Goal: Transaction & Acquisition: Subscribe to service/newsletter

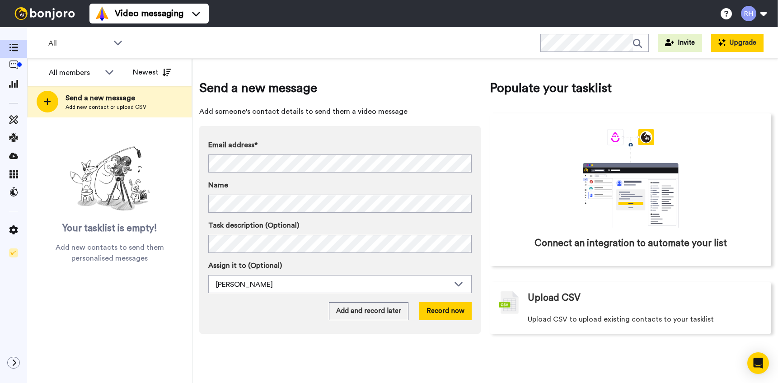
click at [736, 42] on button "Upgrade" at bounding box center [737, 43] width 52 height 18
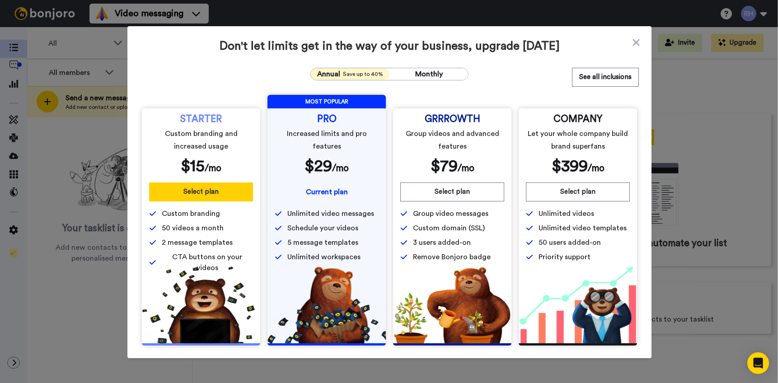
click at [203, 185] on button "Select plan" at bounding box center [201, 191] width 104 height 19
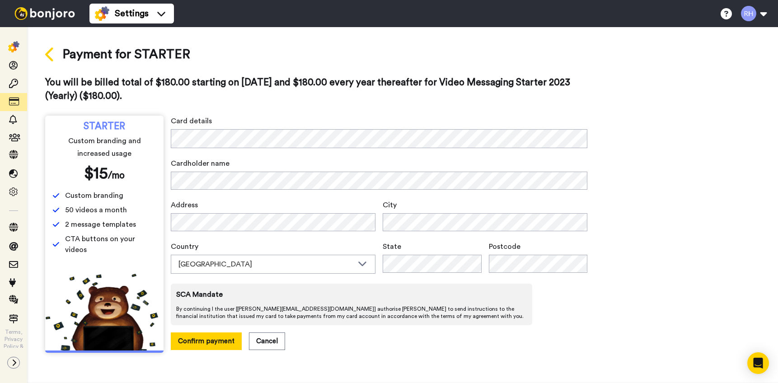
click at [53, 54] on icon at bounding box center [50, 55] width 10 height 16
